Goal: Transaction & Acquisition: Purchase product/service

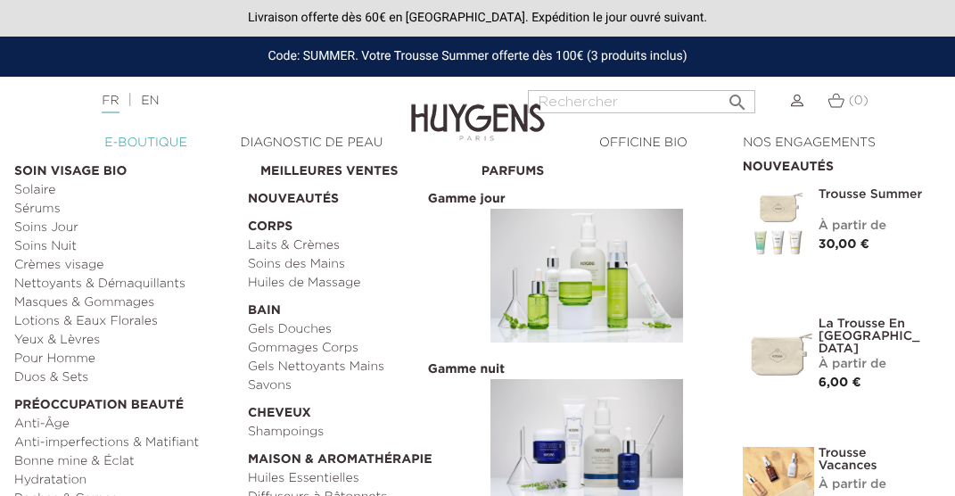
click at [141, 140] on link "  E-Boutique" at bounding box center [146, 143] width 166 height 19
click at [289, 245] on link "Laits & Crèmes" at bounding box center [358, 245] width 221 height 19
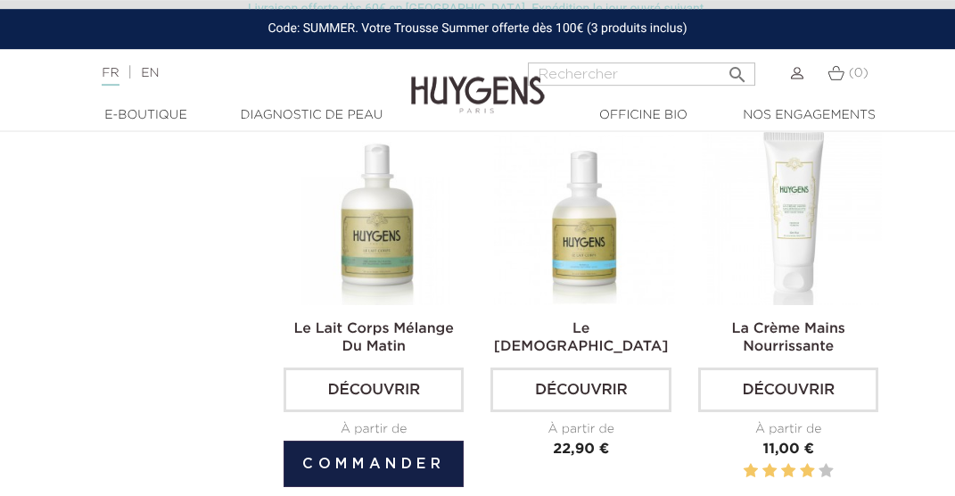
scroll to position [1410, 0]
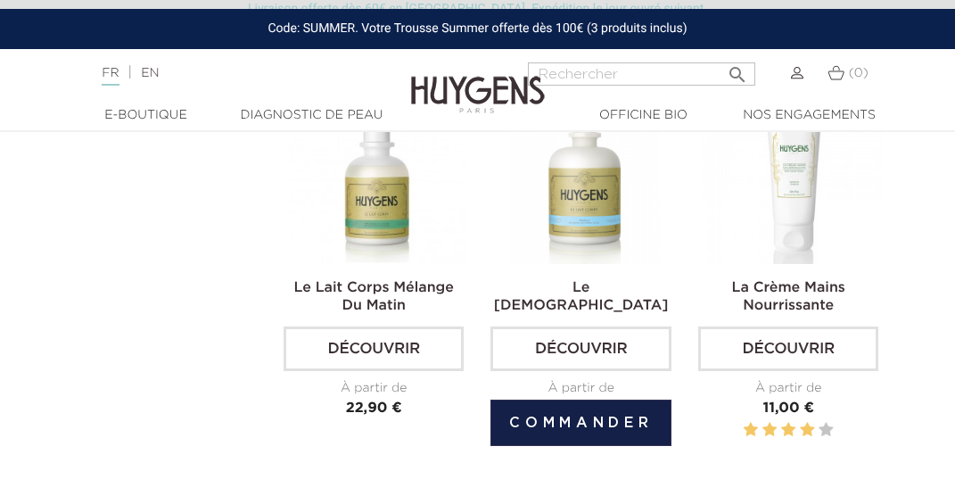
click at [556, 342] on link "Découvrir" at bounding box center [580, 348] width 180 height 45
